Goal: Task Accomplishment & Management: Manage account settings

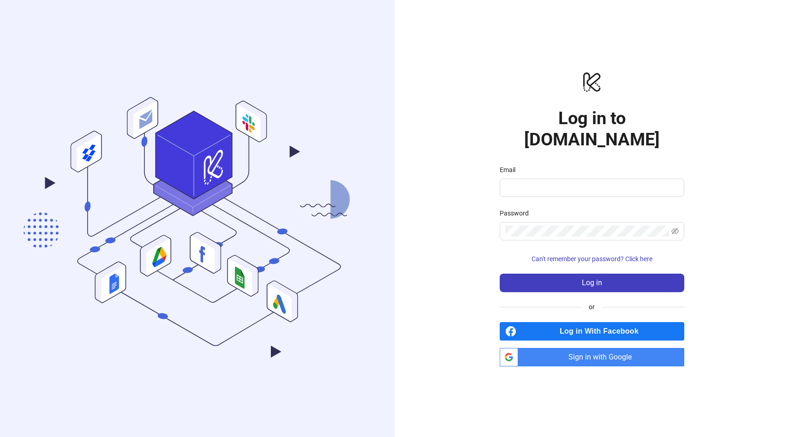
click at [614, 348] on span "Sign in with Google" at bounding box center [603, 357] width 162 height 18
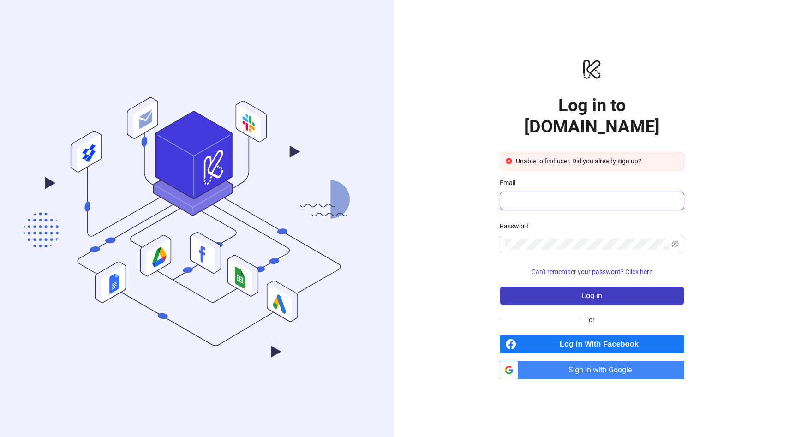
click at [529, 195] on input "Email" at bounding box center [591, 200] width 172 height 11
type input "**********"
click at [576, 363] on span "Sign in with Google" at bounding box center [603, 370] width 162 height 18
